Goal: Information Seeking & Learning: Learn about a topic

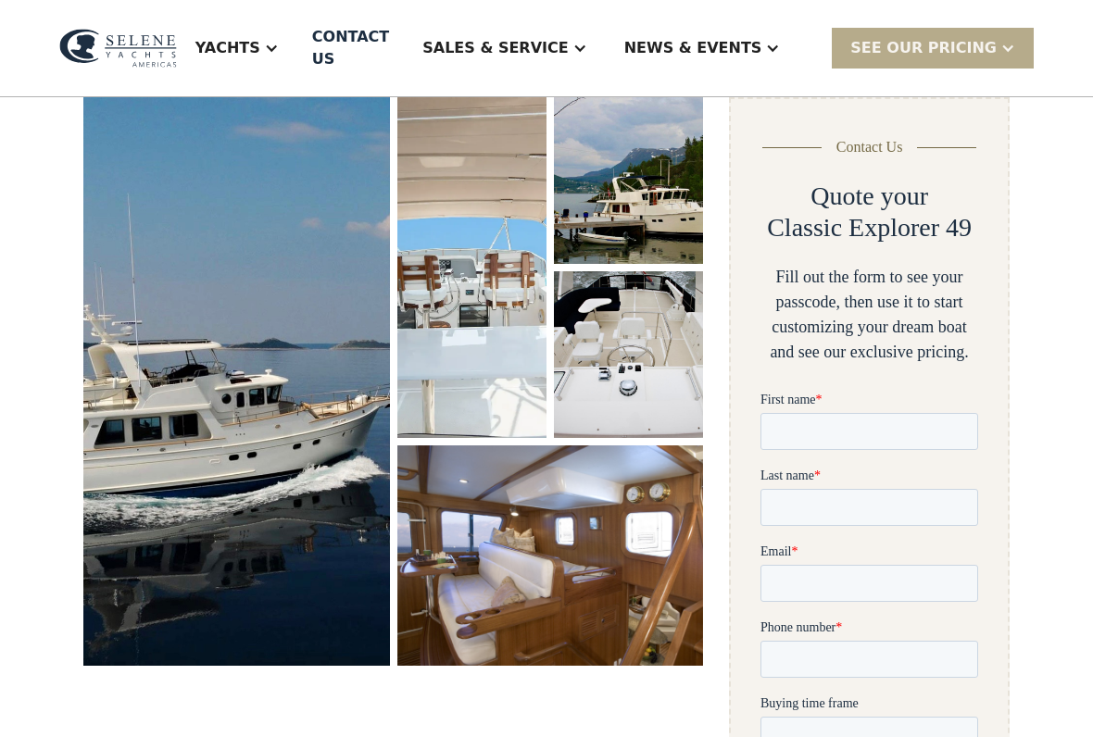
scroll to position [270, 0]
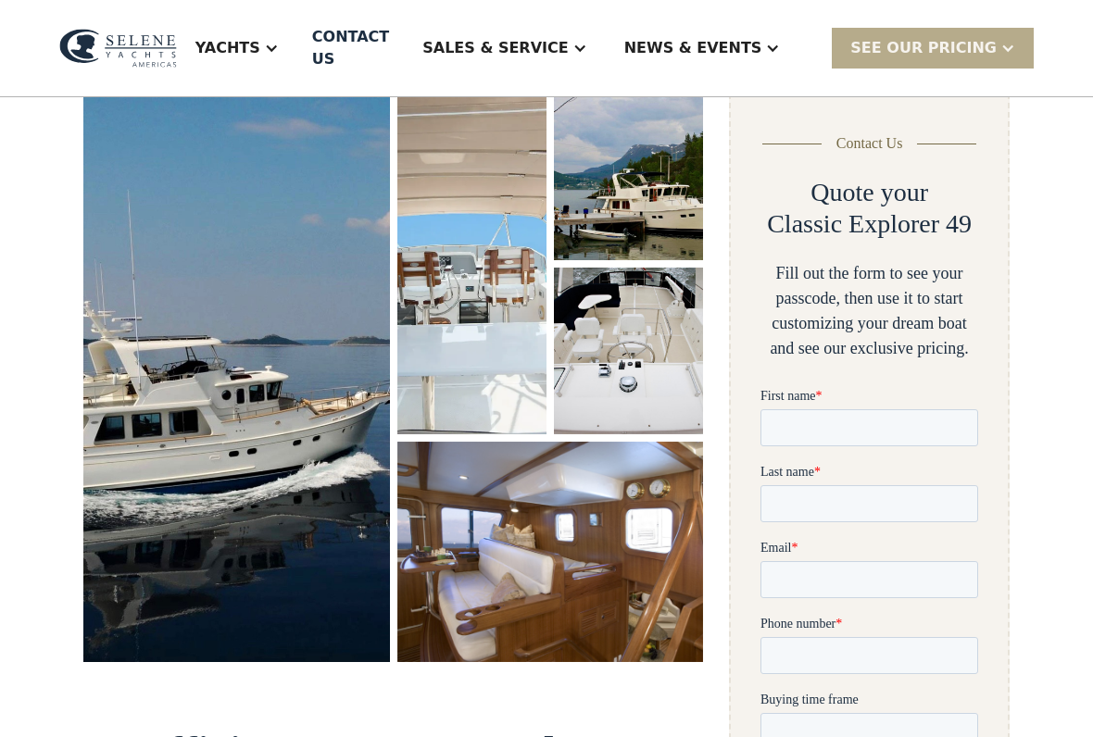
click at [287, 403] on img "open lightbox" at bounding box center [236, 378] width 307 height 569
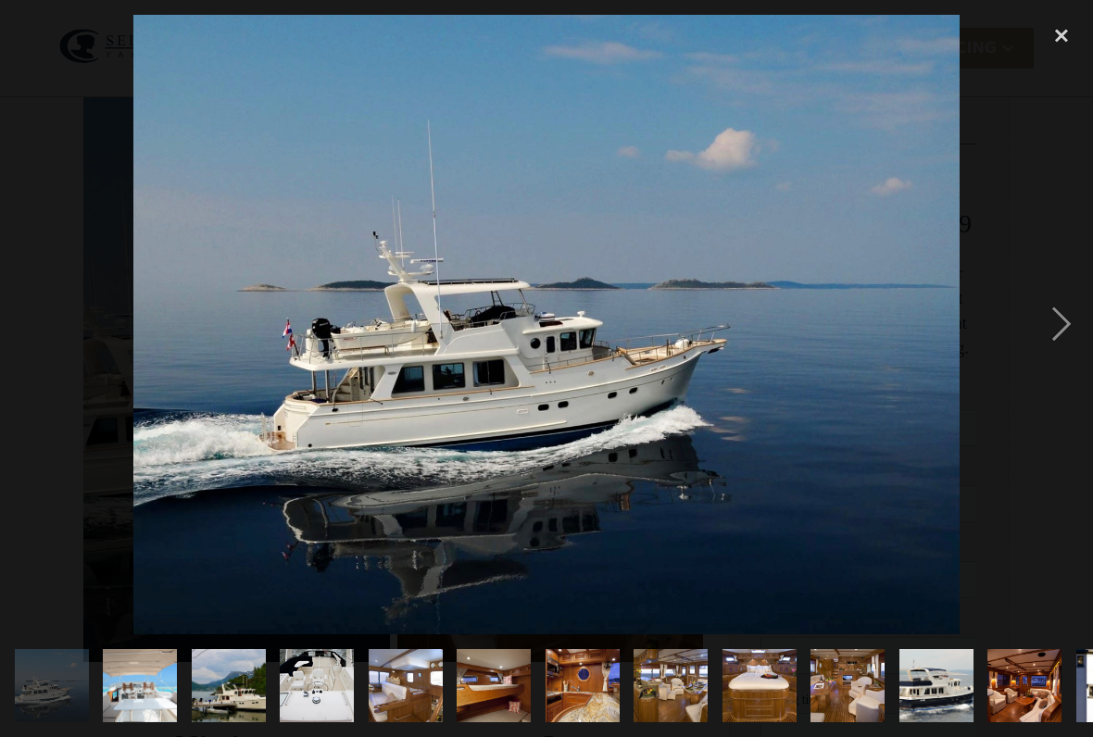
scroll to position [0, 0]
click at [1061, 320] on div "next image" at bounding box center [1061, 325] width 63 height 620
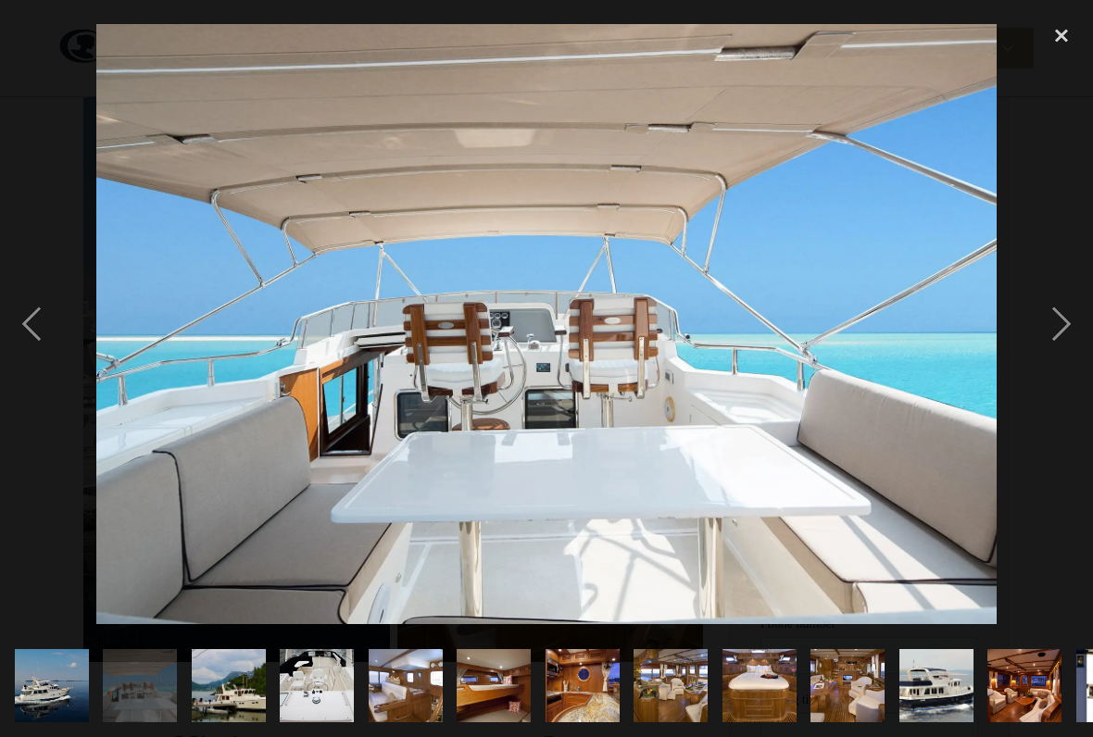
click at [1064, 310] on div "next image" at bounding box center [1061, 325] width 63 height 620
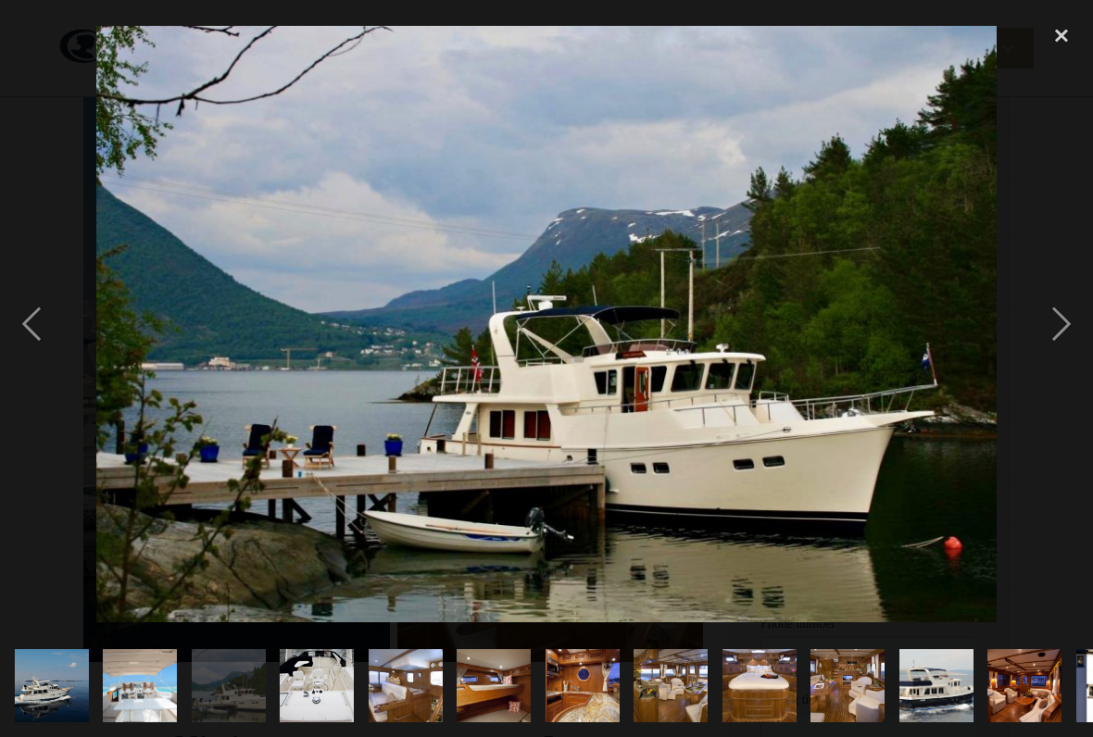
click at [1062, 333] on div "next image" at bounding box center [1061, 325] width 63 height 620
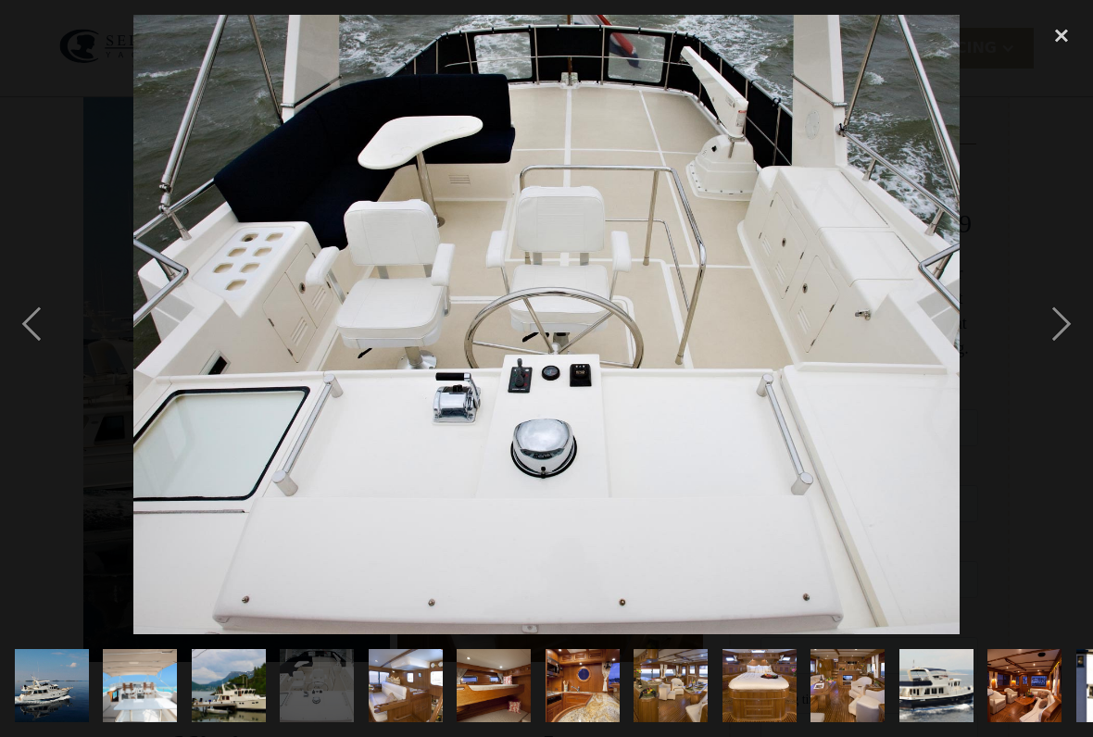
click at [1066, 330] on div "next image" at bounding box center [1061, 325] width 63 height 620
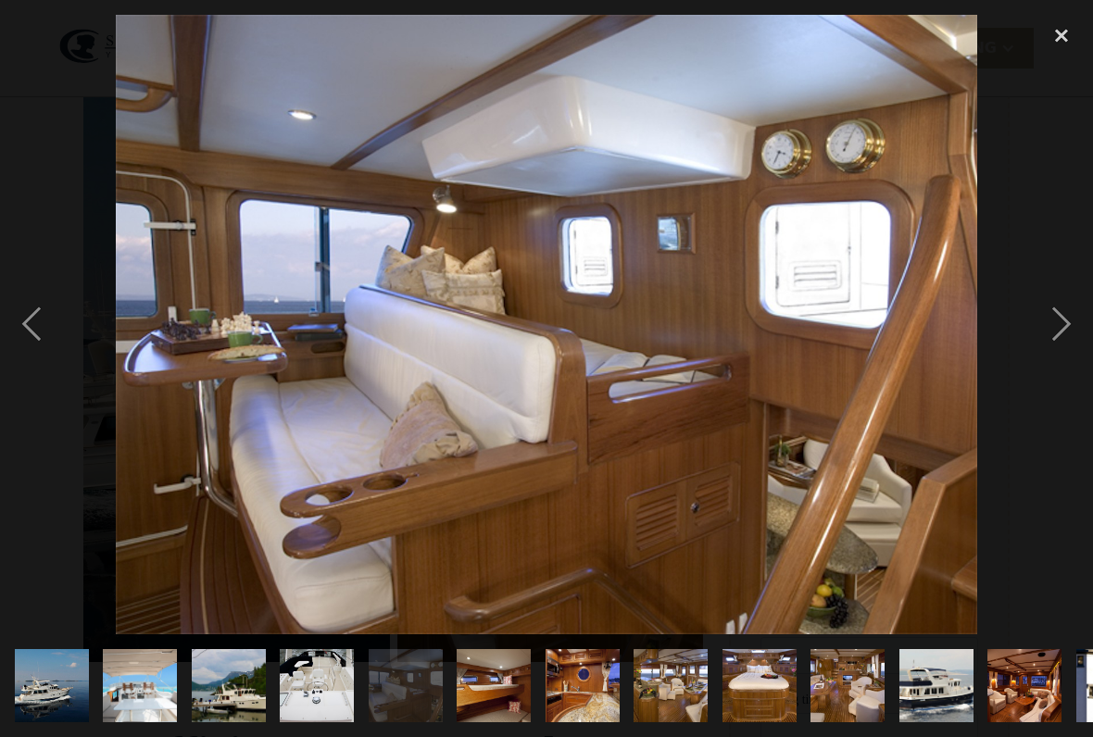
click at [1057, 333] on div "next image" at bounding box center [1061, 325] width 63 height 620
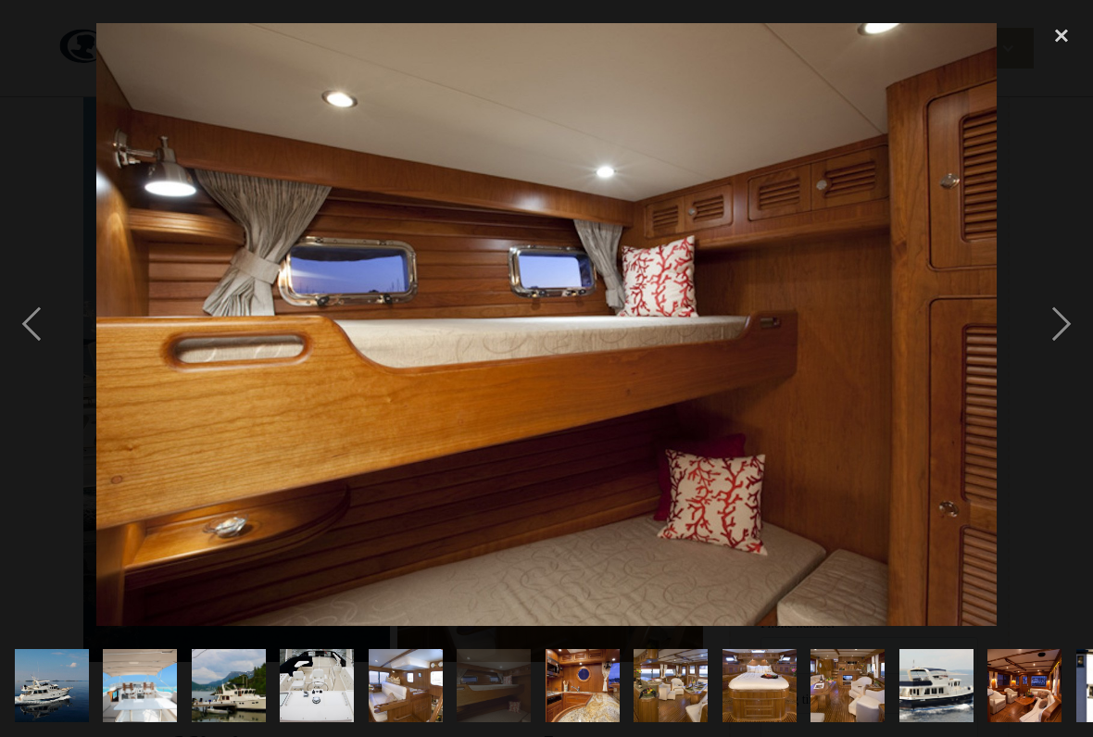
click at [1060, 340] on div "next image" at bounding box center [1061, 325] width 63 height 620
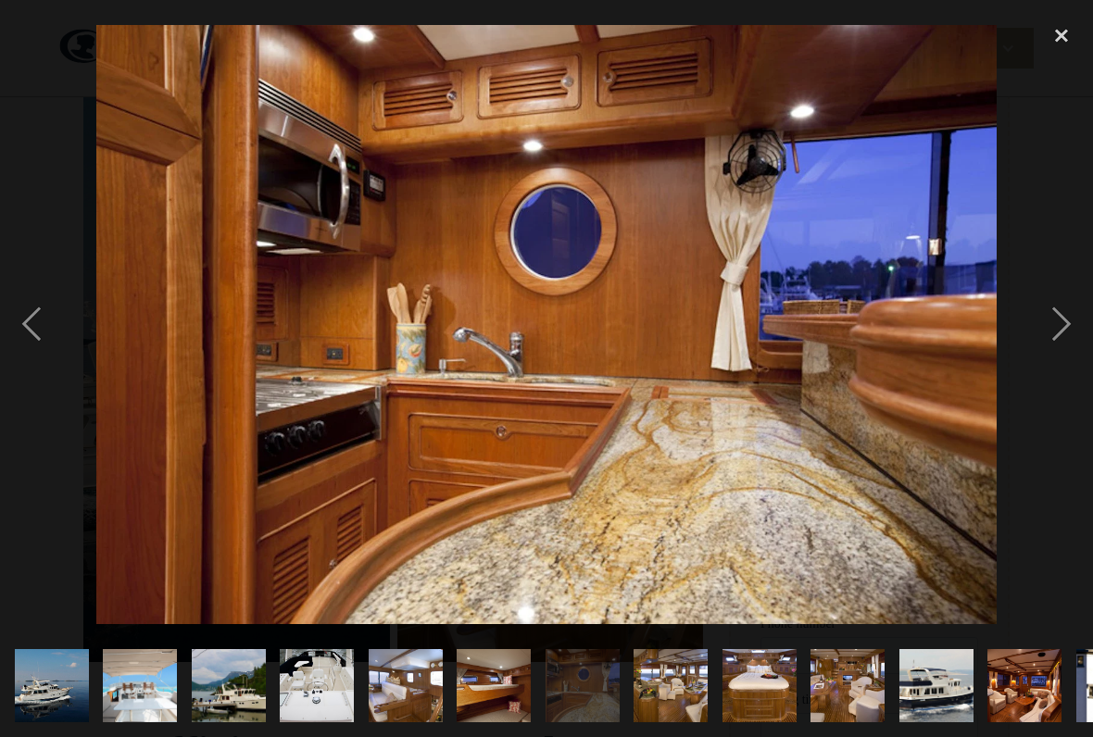
click at [1060, 333] on div "next image" at bounding box center [1061, 325] width 63 height 620
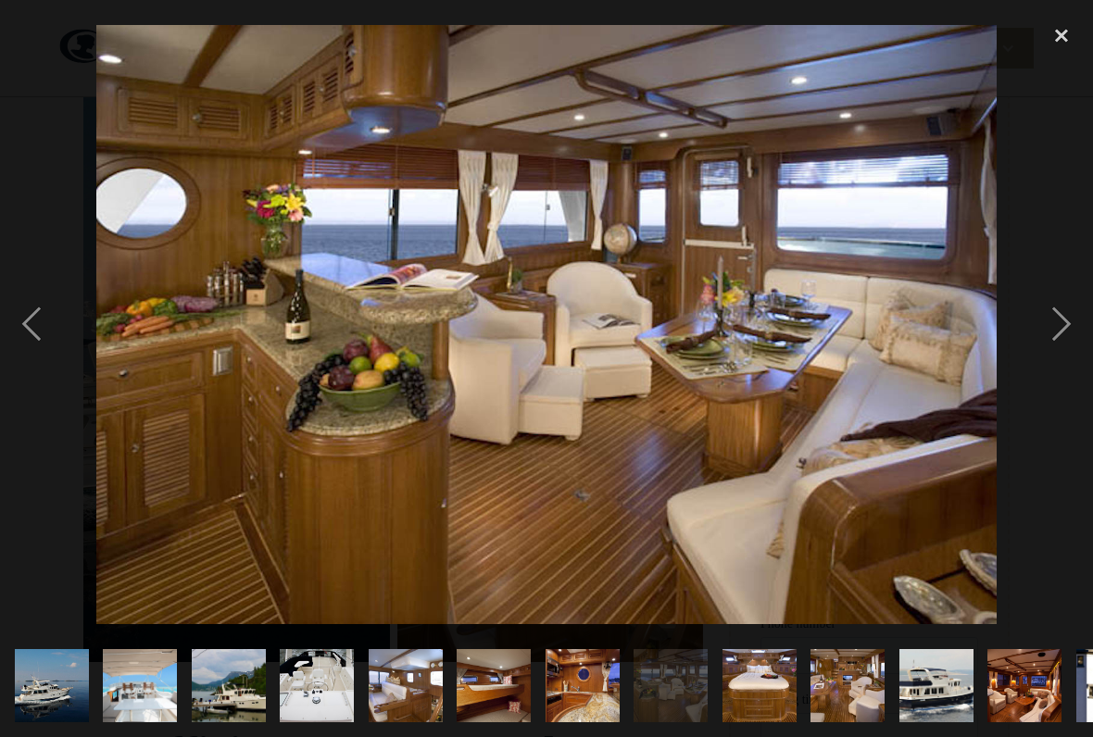
click at [1066, 330] on div "next image" at bounding box center [1061, 325] width 63 height 620
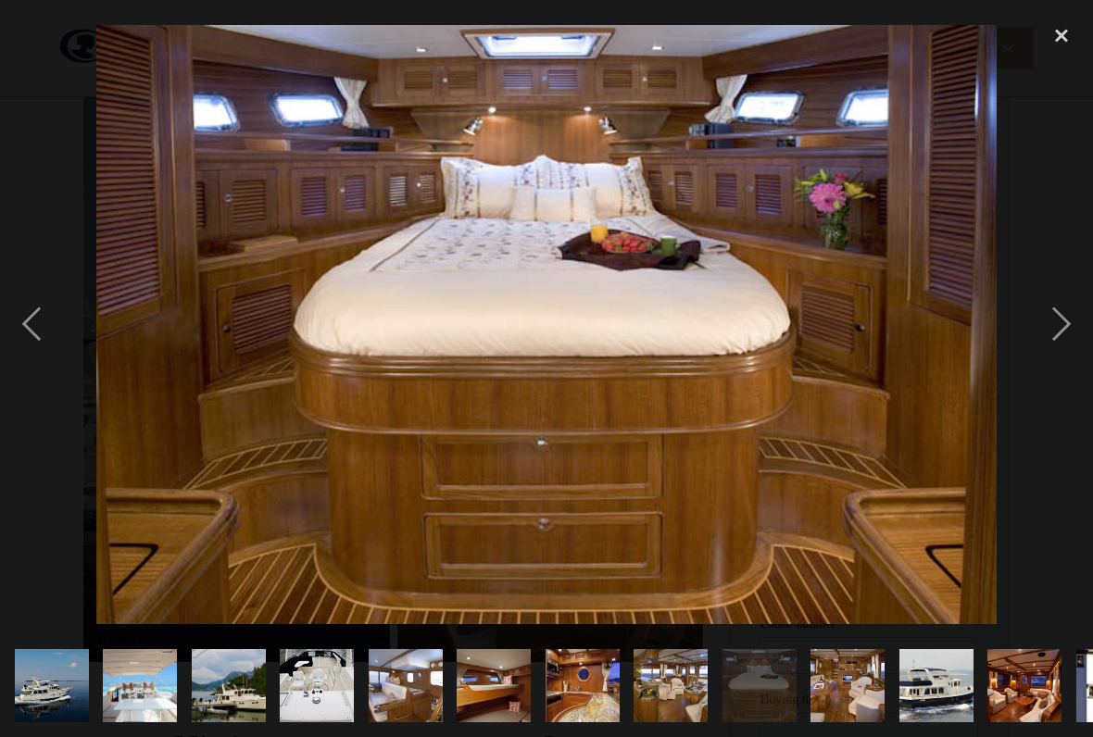
click at [1064, 333] on div "next image" at bounding box center [1061, 325] width 63 height 620
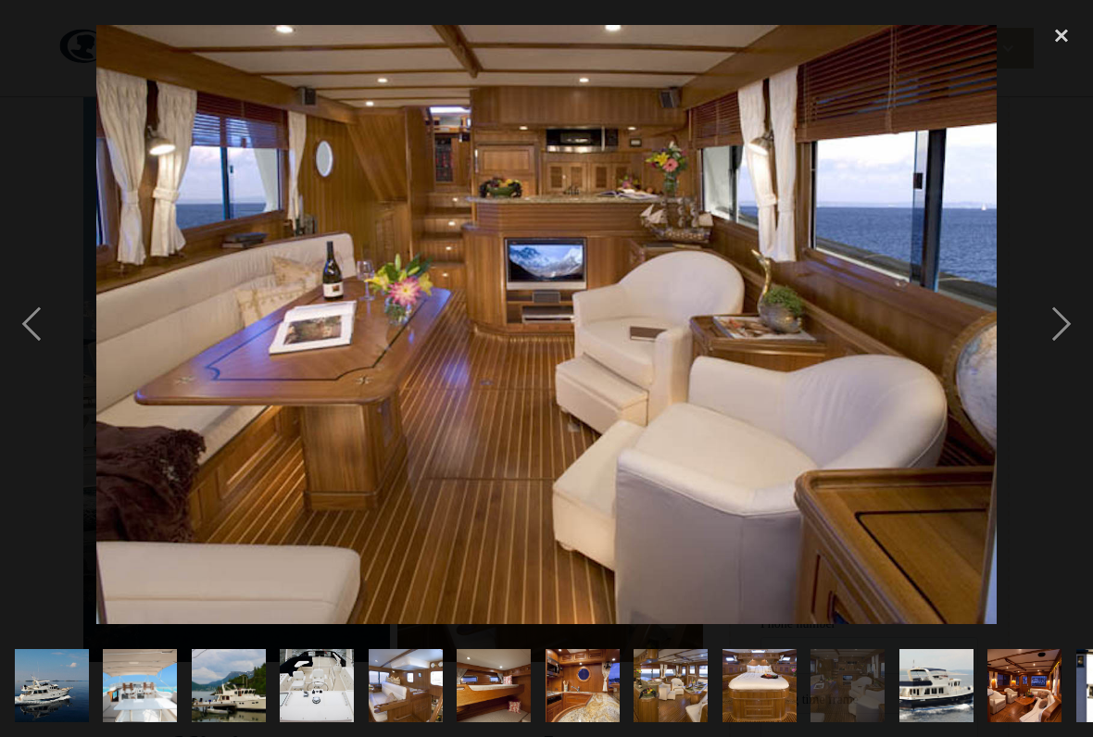
click at [1063, 345] on div "next image" at bounding box center [1061, 325] width 63 height 620
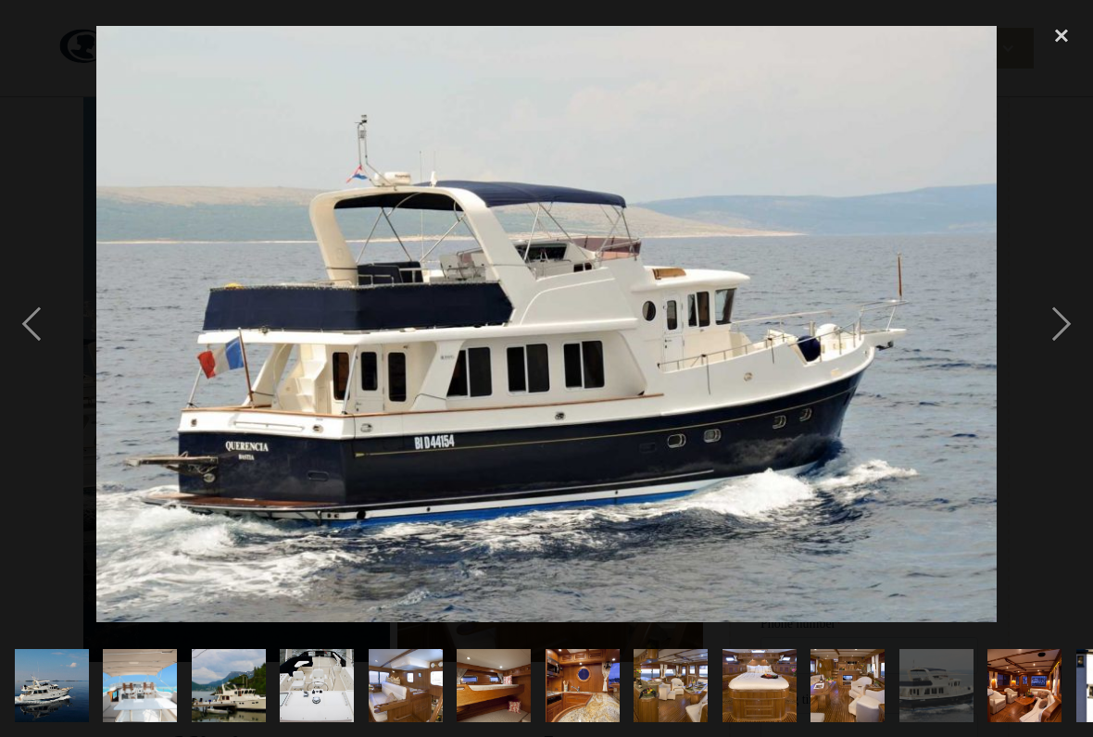
click at [1066, 331] on div "next image" at bounding box center [1061, 325] width 63 height 620
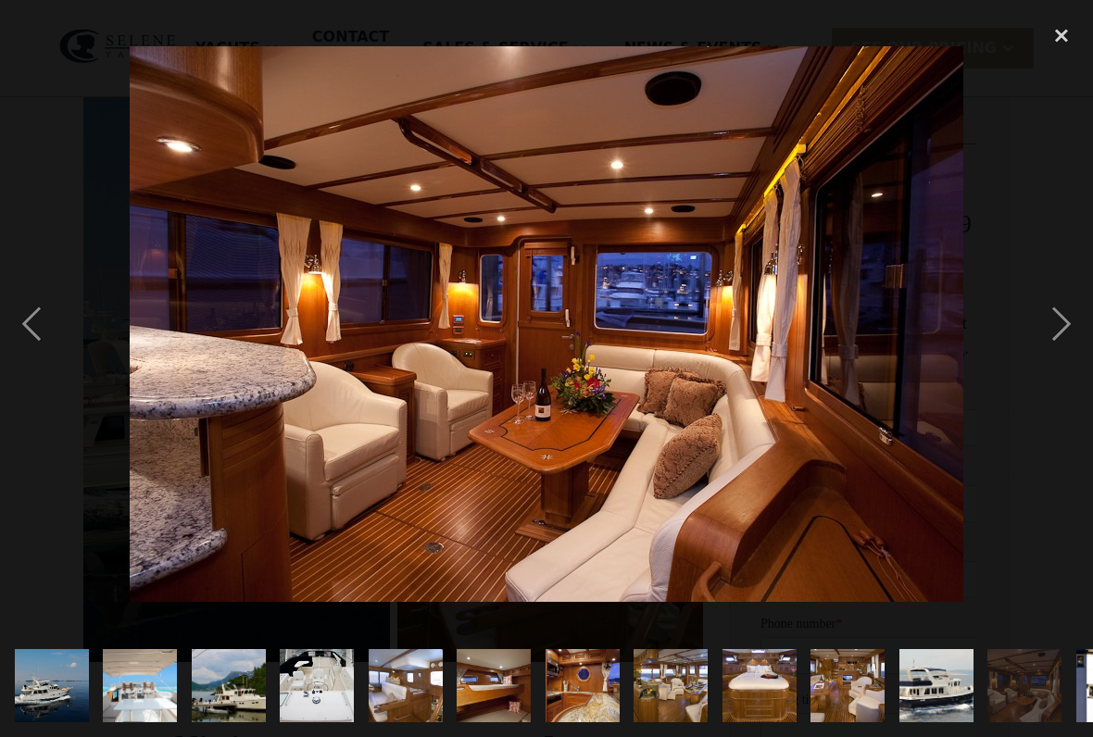
click at [1064, 332] on div "next image" at bounding box center [1061, 325] width 63 height 620
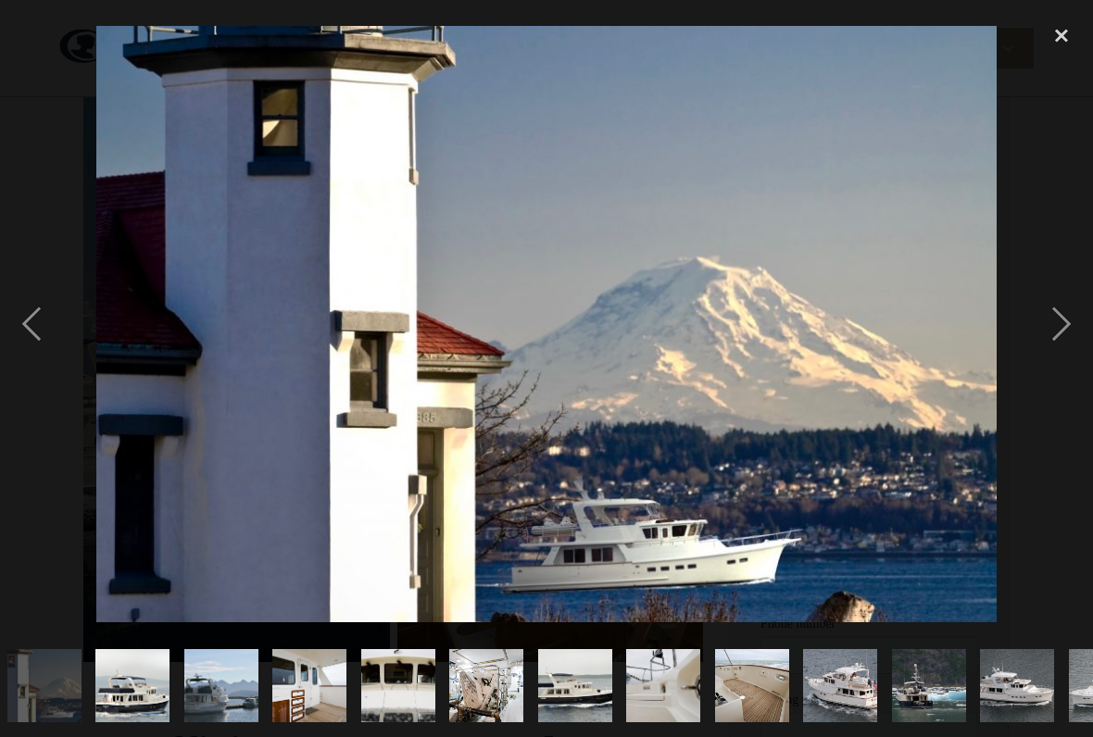
scroll to position [0, 1069]
click at [1063, 334] on div "next image" at bounding box center [1061, 325] width 63 height 620
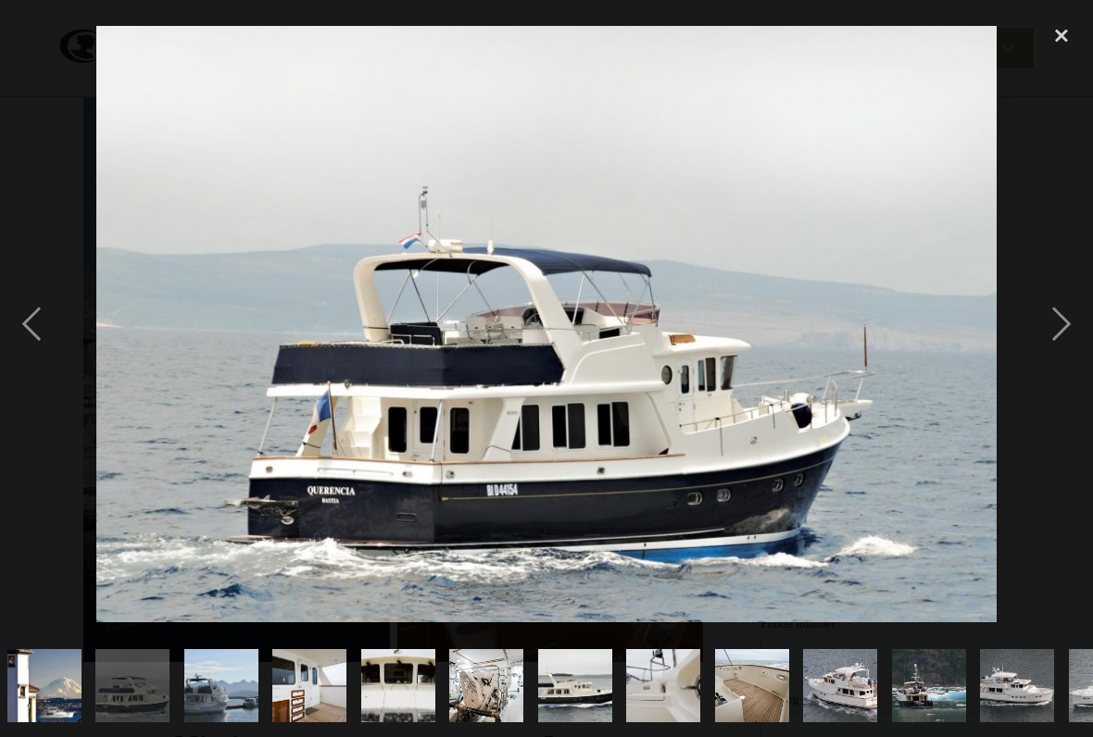
click at [1062, 321] on div "next image" at bounding box center [1061, 325] width 63 height 620
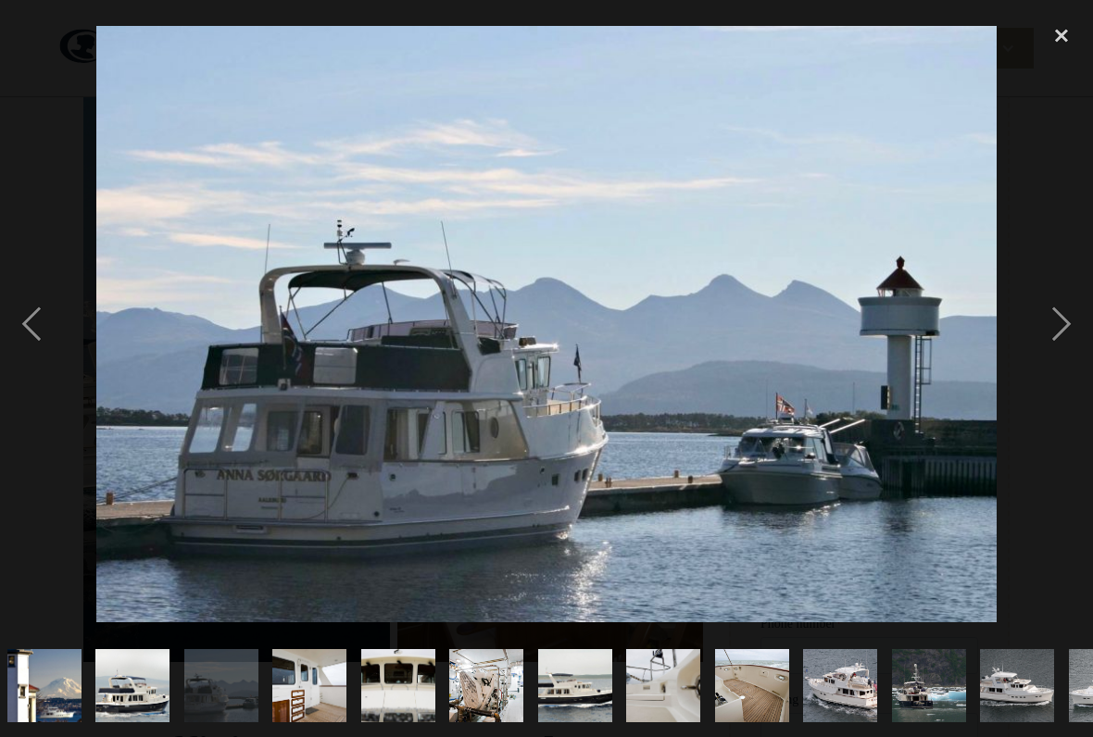
click at [1069, 343] on div "next image" at bounding box center [1061, 325] width 63 height 620
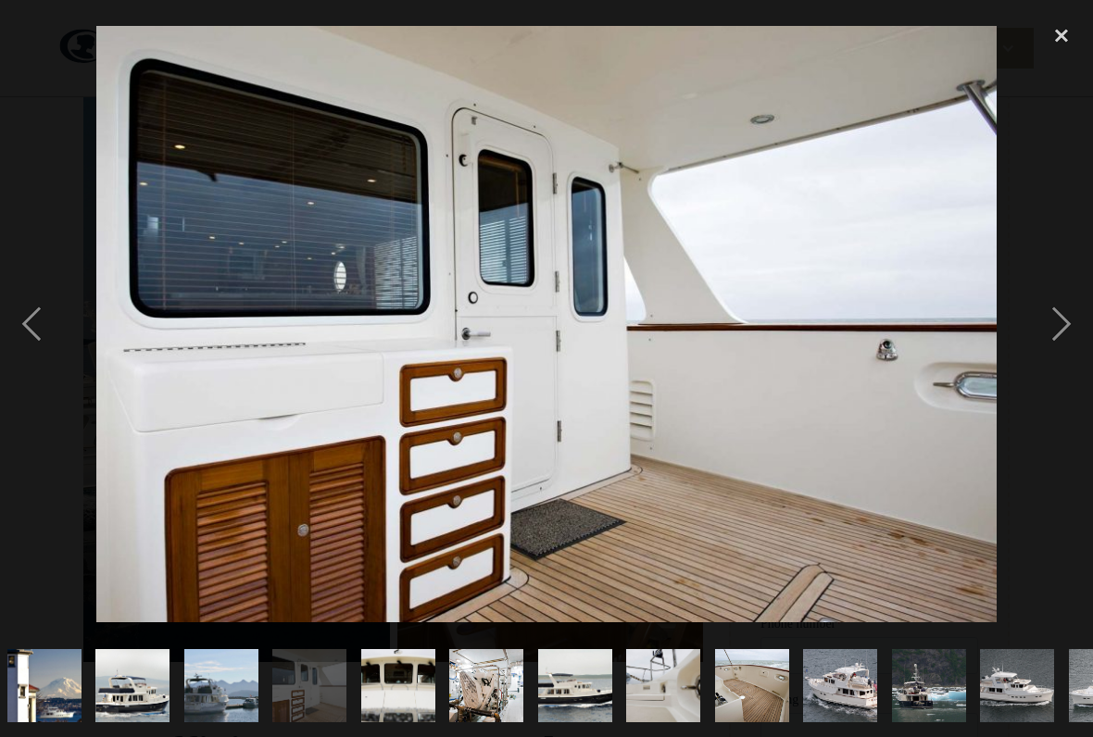
click at [1065, 333] on div "next image" at bounding box center [1061, 325] width 63 height 620
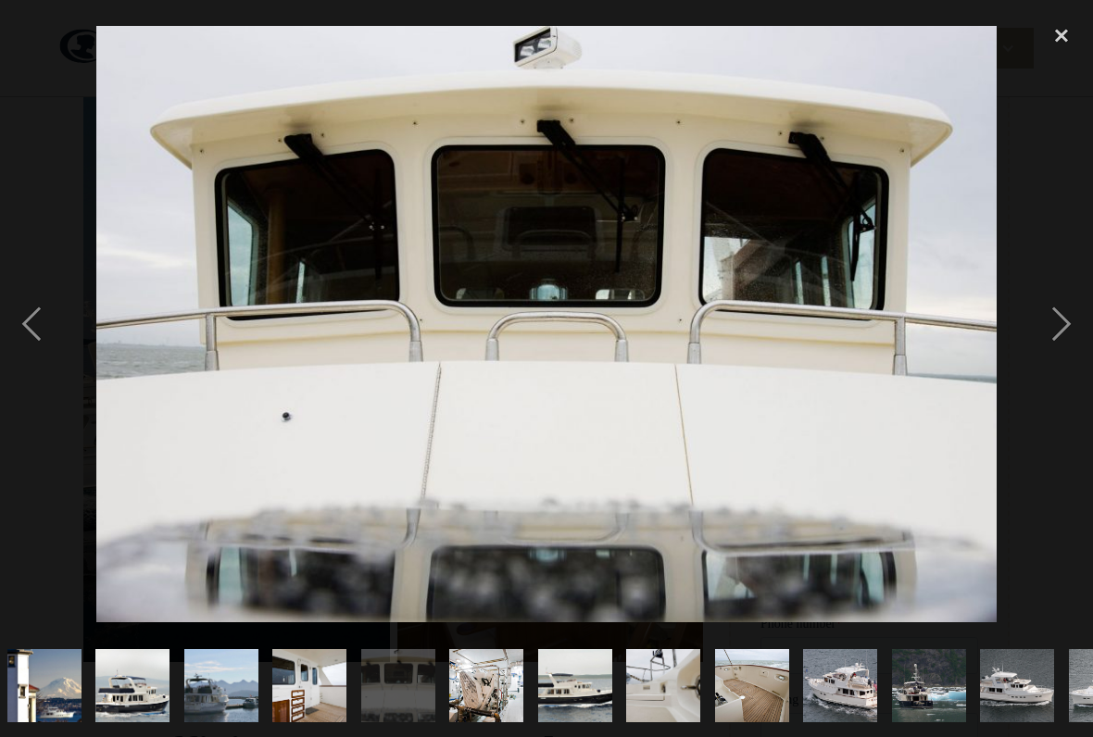
click at [1067, 330] on div "next image" at bounding box center [1061, 325] width 63 height 620
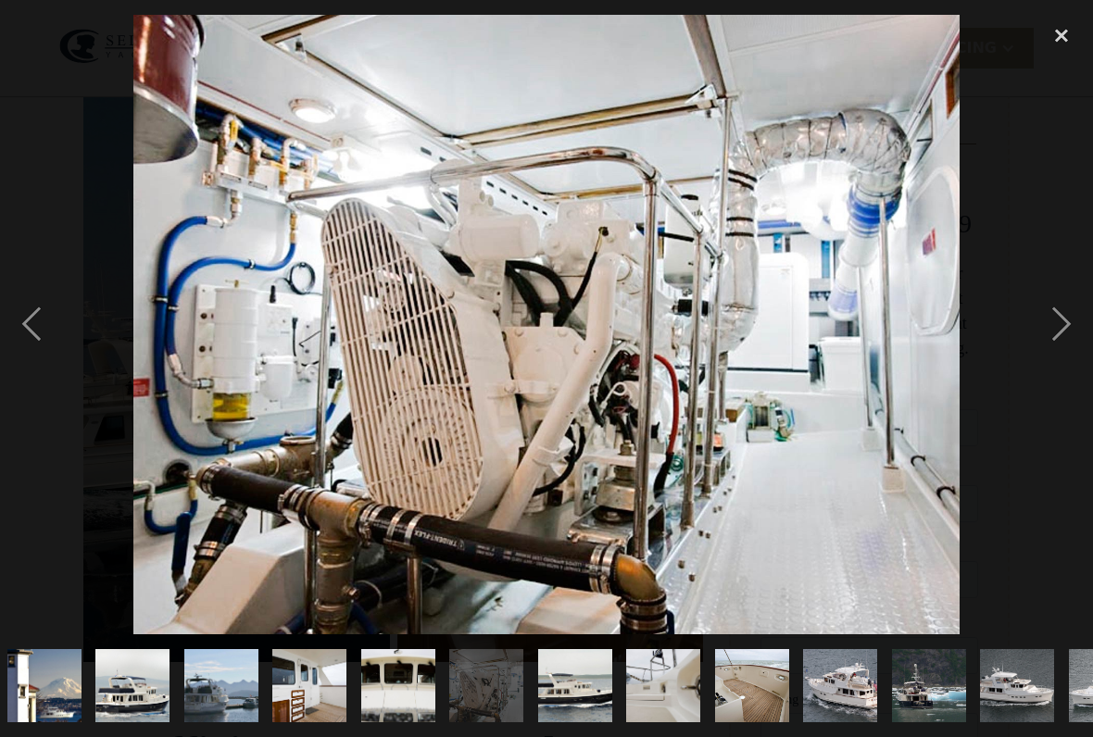
click at [1064, 331] on div "next image" at bounding box center [1061, 325] width 63 height 620
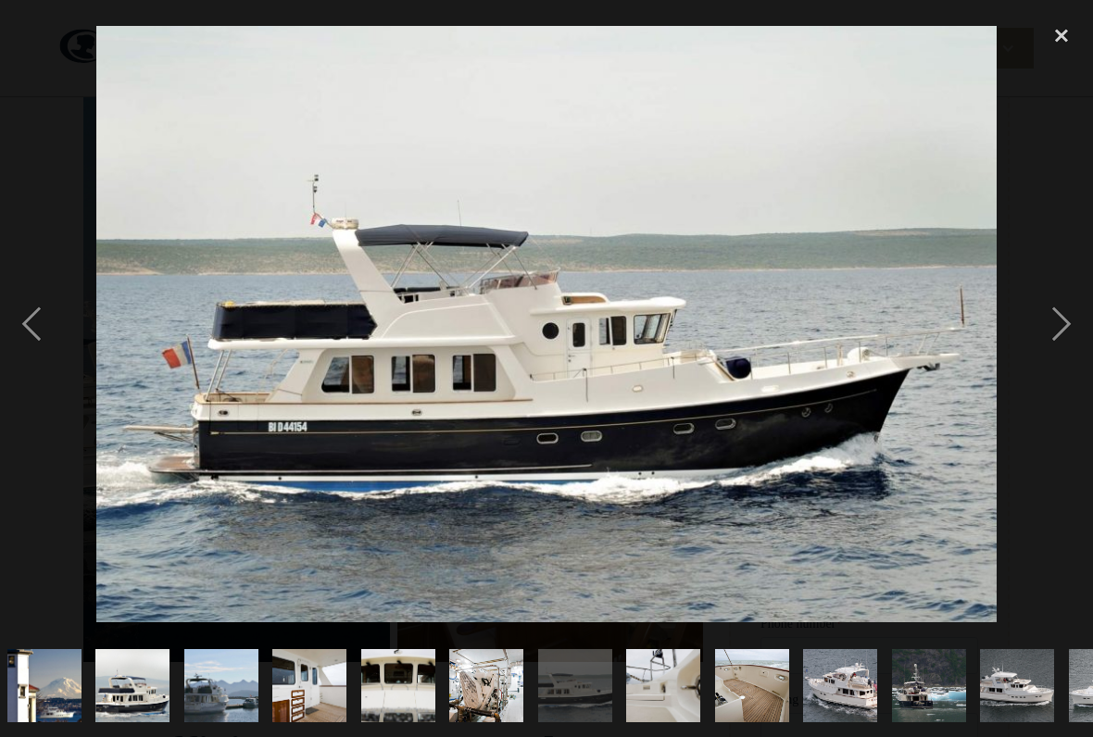
click at [1066, 333] on div "next image" at bounding box center [1061, 325] width 63 height 620
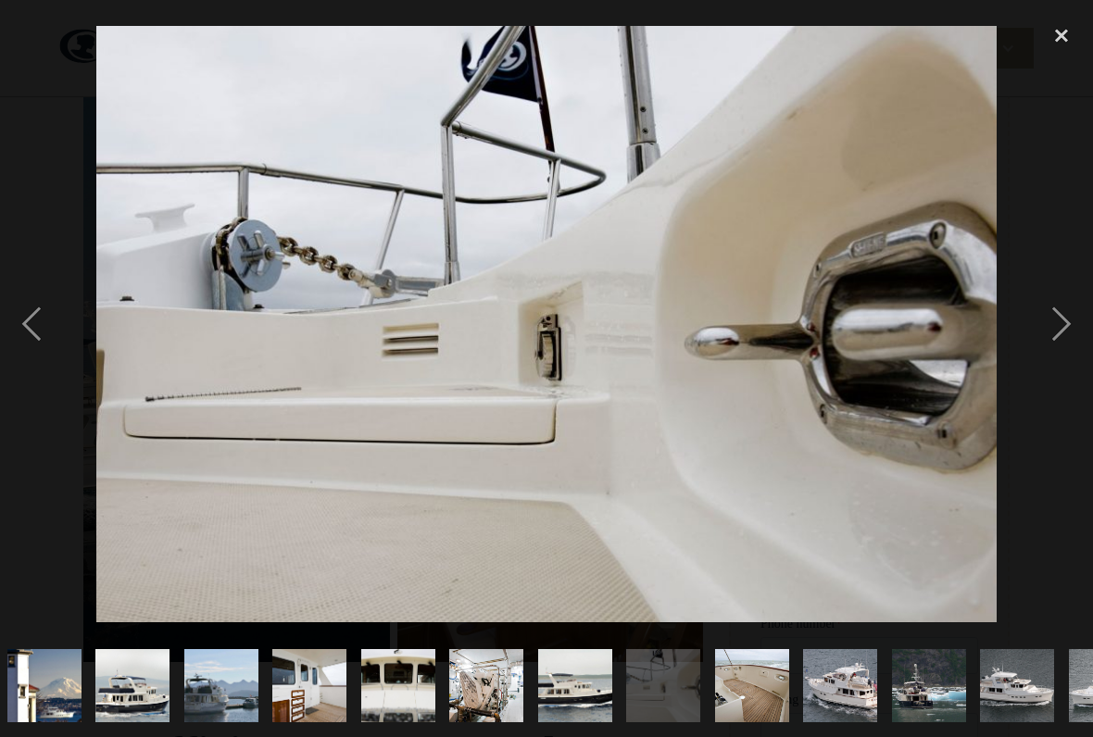
click at [1075, 333] on div "next image" at bounding box center [1061, 325] width 63 height 620
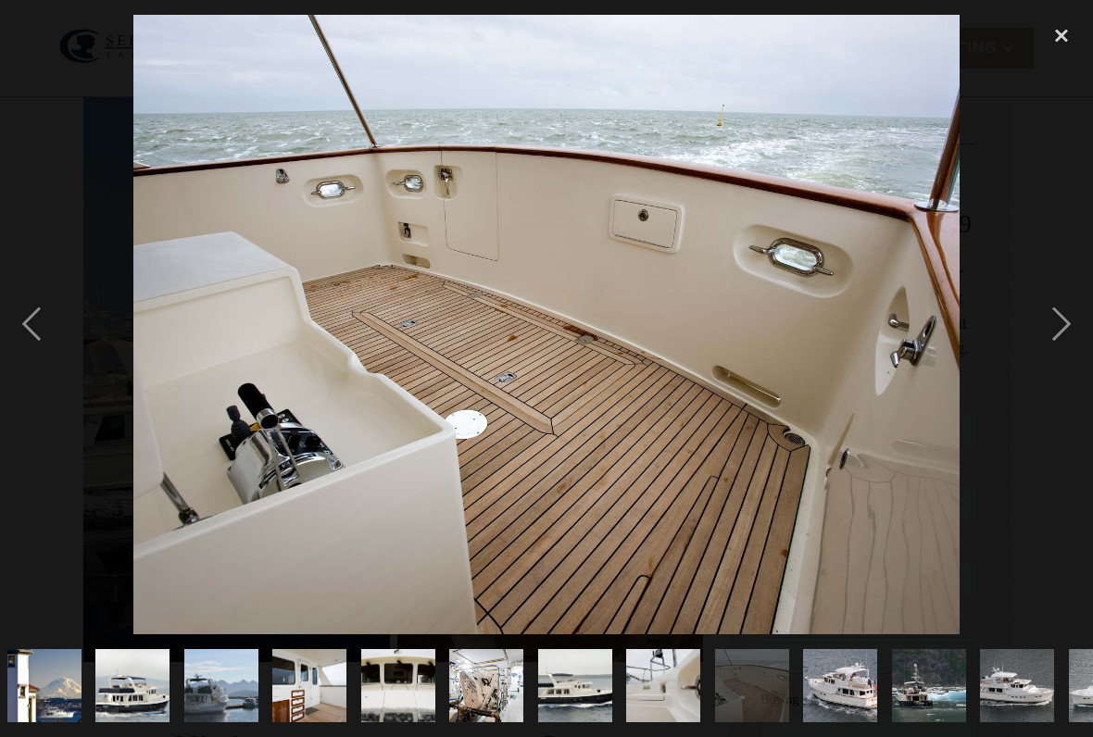
click at [1060, 328] on div "next image" at bounding box center [1061, 325] width 63 height 620
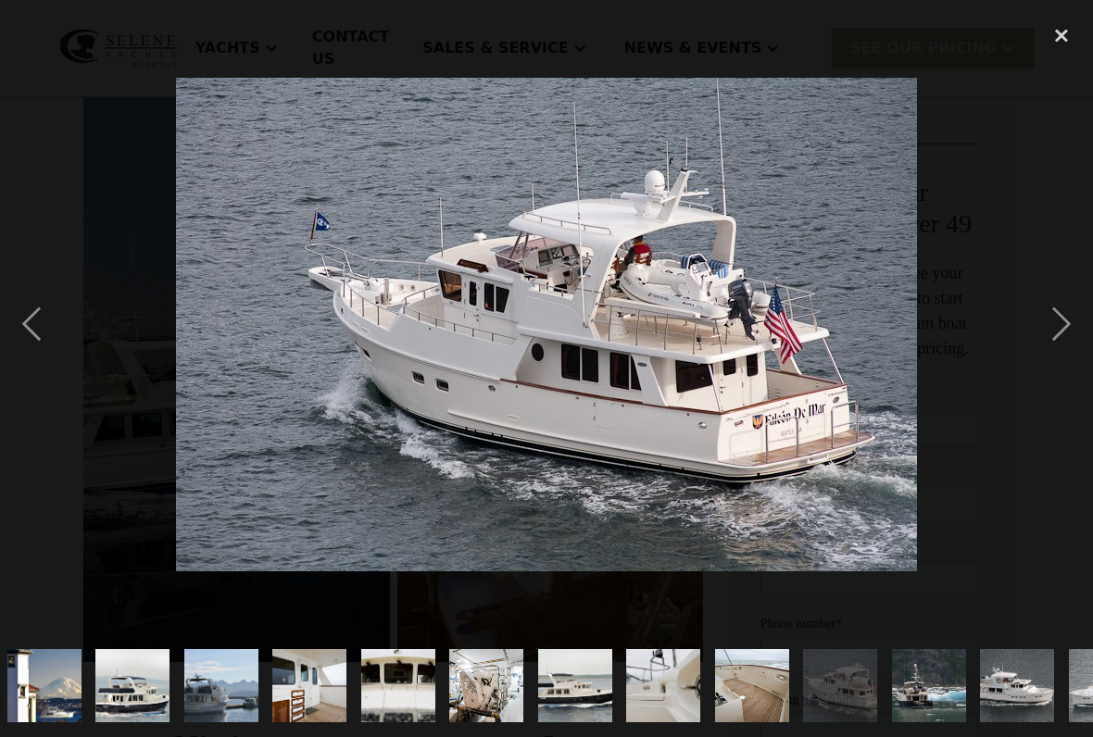
click at [1064, 320] on div "next image" at bounding box center [1061, 325] width 63 height 620
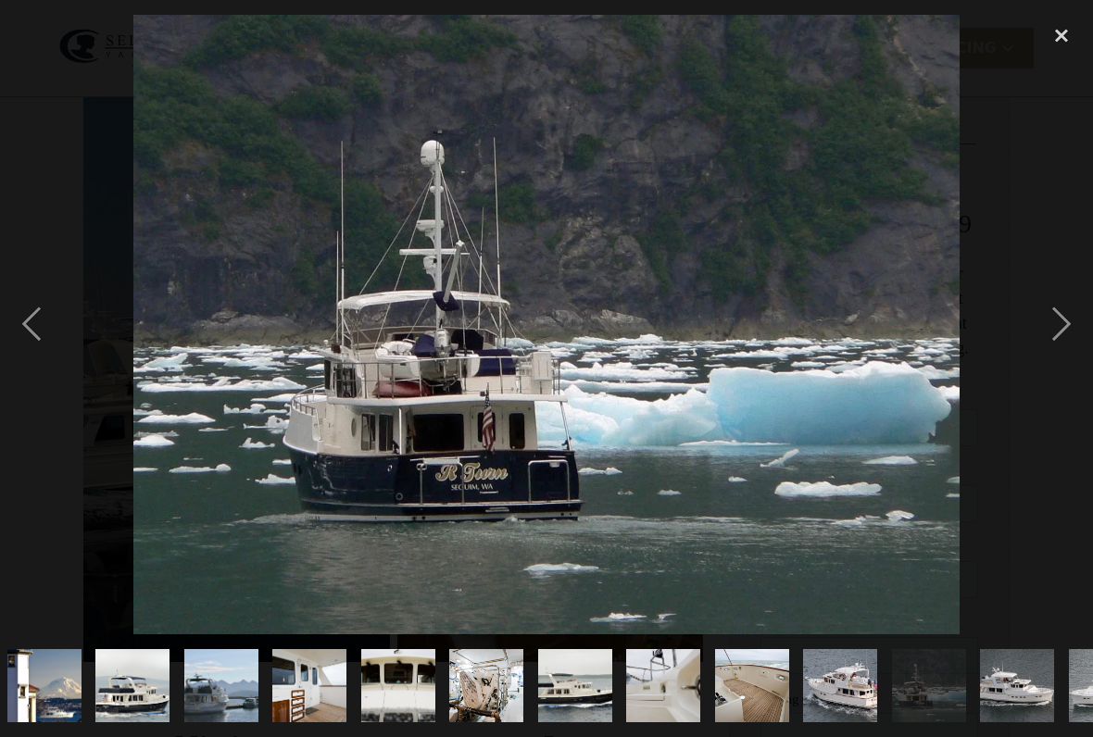
click at [1051, 334] on div "next image" at bounding box center [1061, 325] width 63 height 620
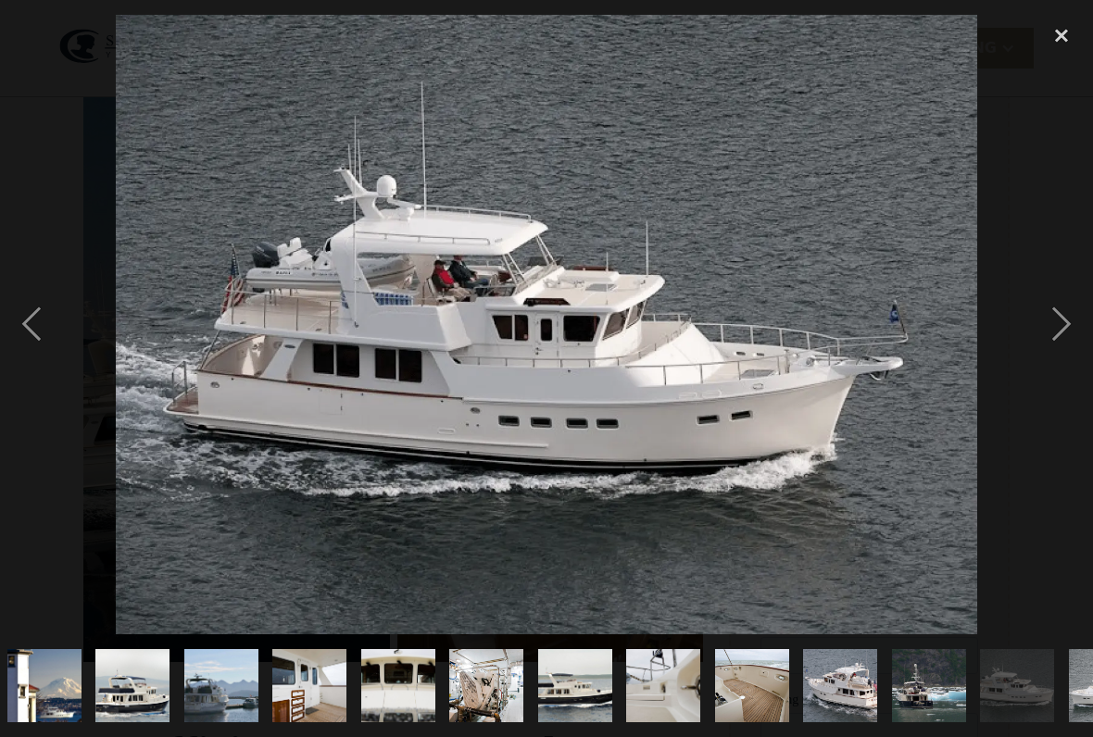
click at [1069, 338] on div "next image" at bounding box center [1061, 325] width 63 height 620
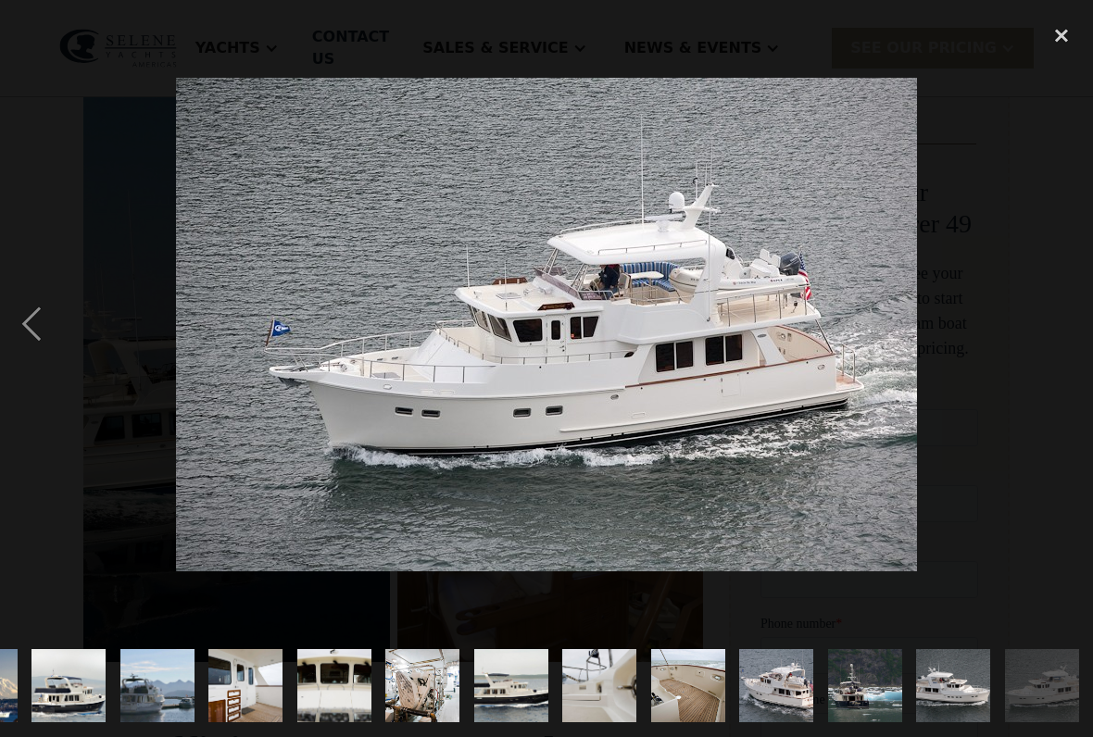
scroll to position [0, 1133]
click at [1043, 373] on div "next image" at bounding box center [1061, 325] width 63 height 620
click at [1056, 41] on div "close lightbox" at bounding box center [1061, 35] width 63 height 41
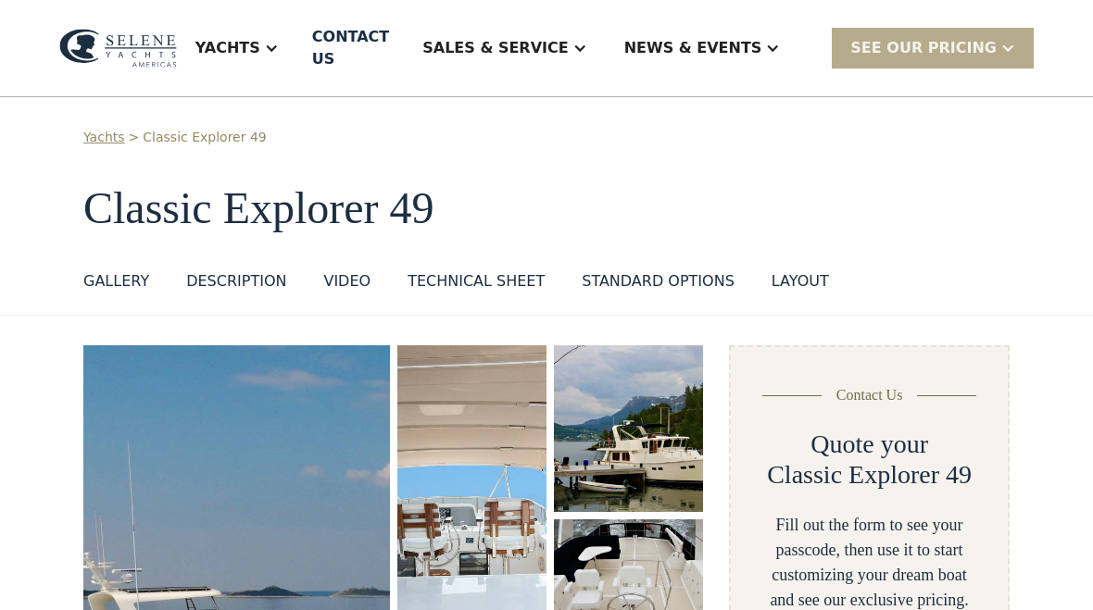
scroll to position [17, 0]
click at [348, 271] on div "VIDEO" at bounding box center [346, 282] width 47 height 22
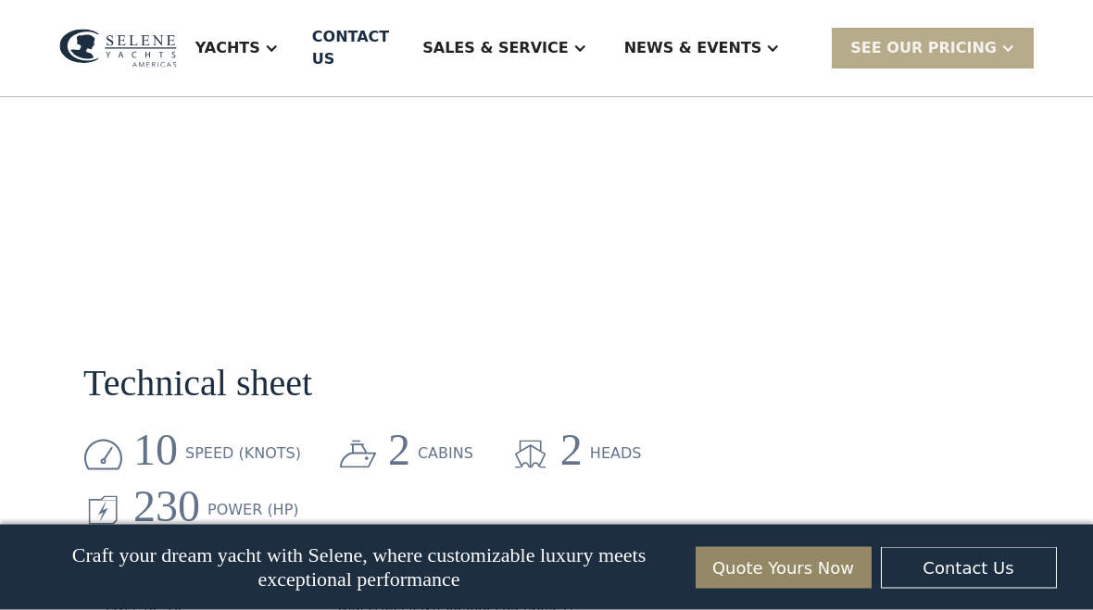
scroll to position [1923, 0]
